Goal: Find specific page/section

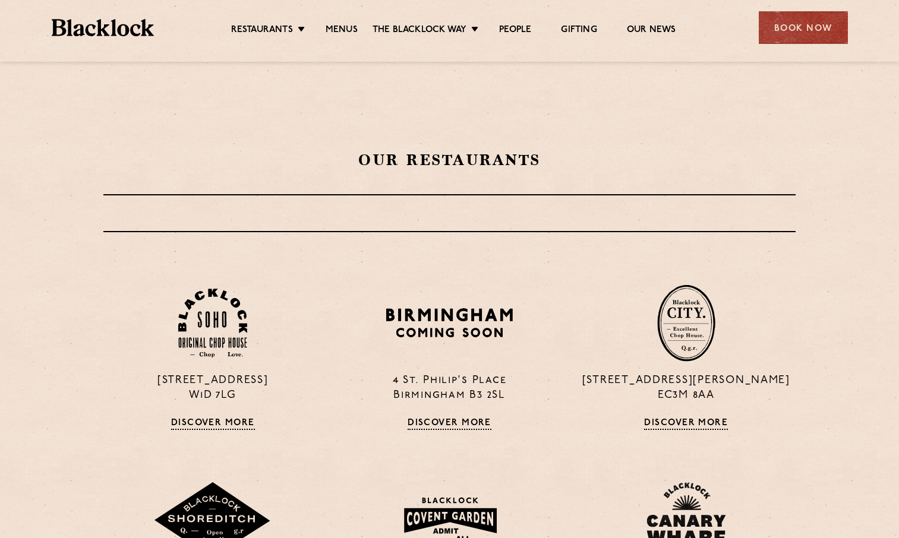
scroll to position [475, 0]
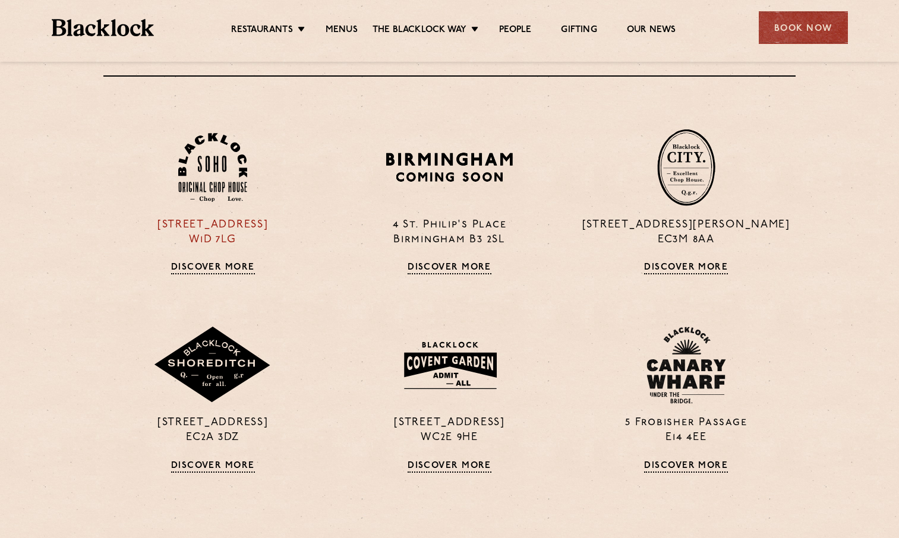
click at [216, 176] on img at bounding box center [212, 168] width 69 height 70
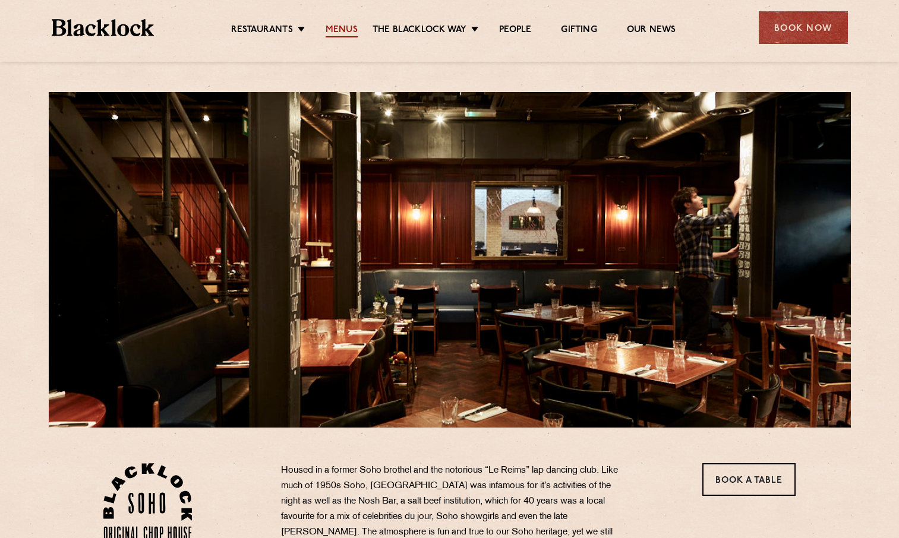
click at [346, 27] on link "Menus" at bounding box center [342, 30] width 32 height 13
